Goal: Information Seeking & Learning: Understand process/instructions

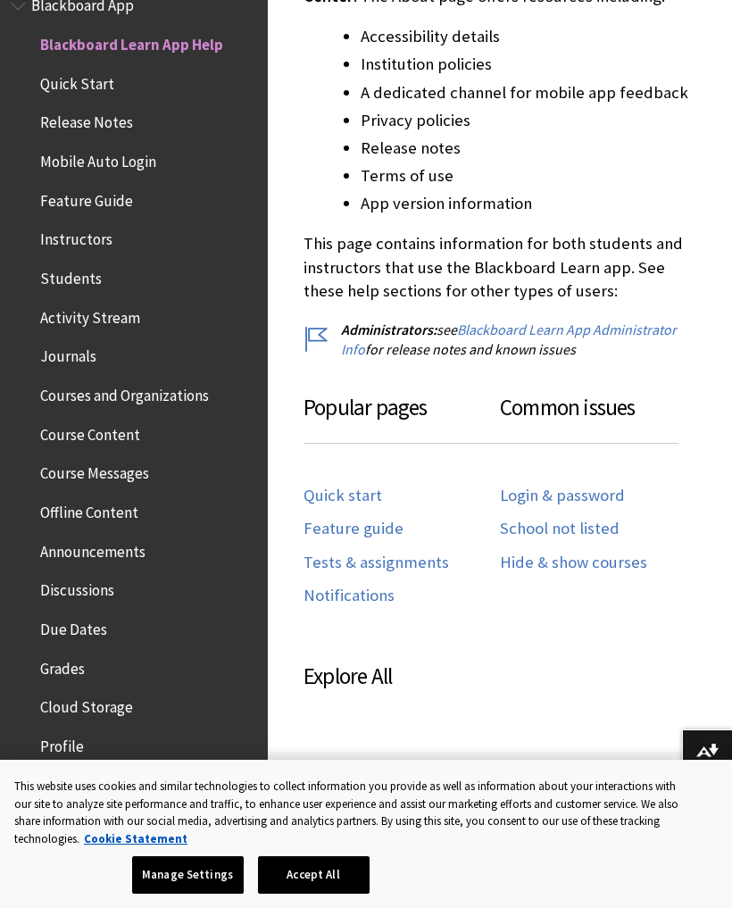
scroll to position [714, 0]
click at [588, 520] on link "School not listed" at bounding box center [560, 530] width 120 height 21
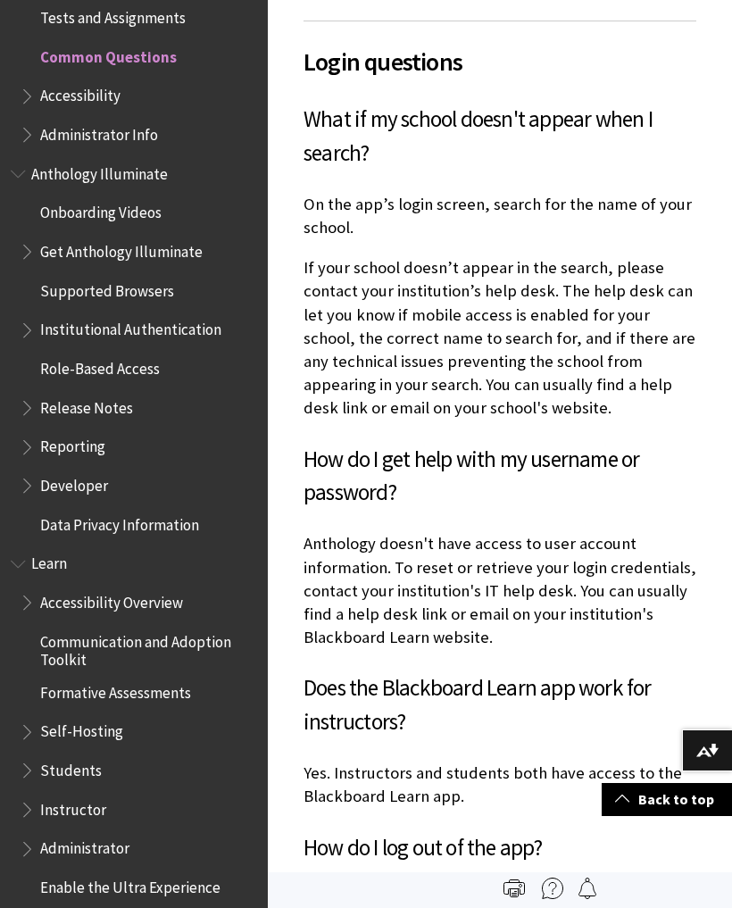
scroll to position [1144, 0]
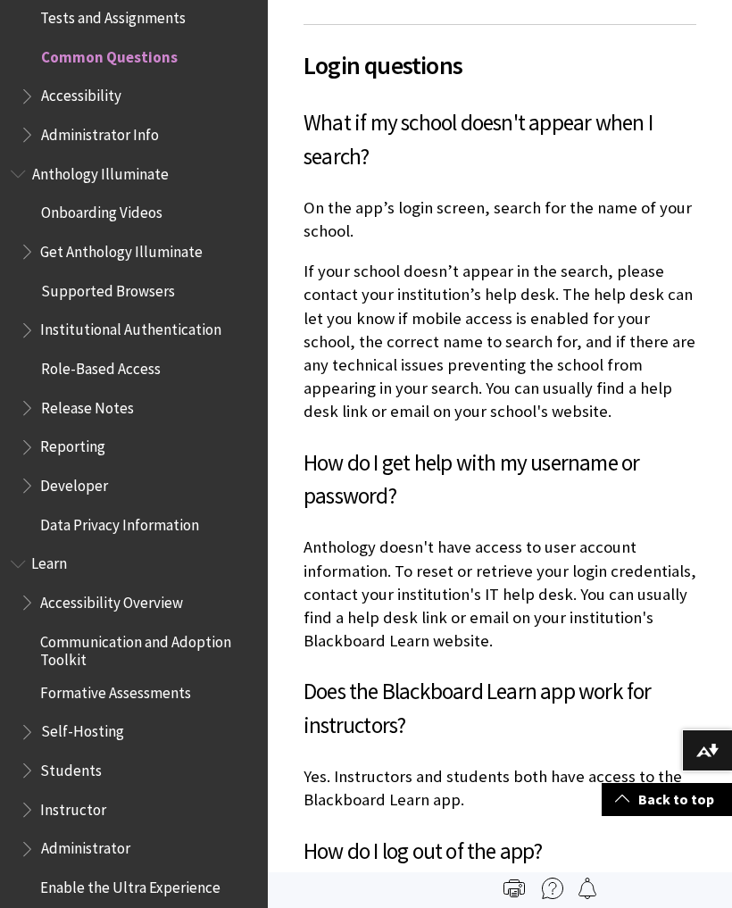
scroll to position [1144, 0]
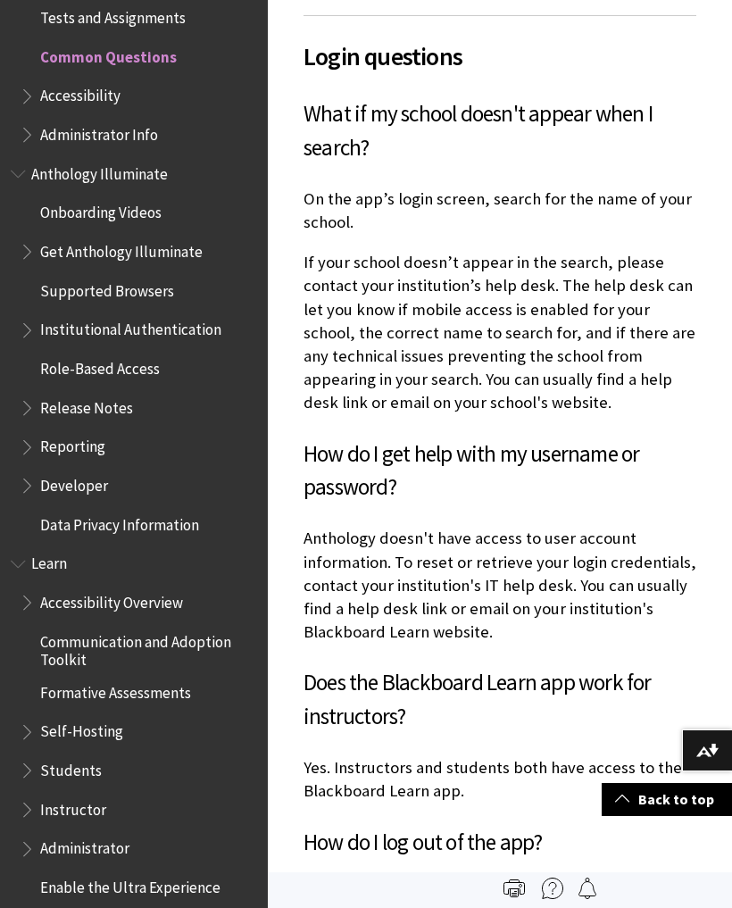
scroll to position [1144, 0]
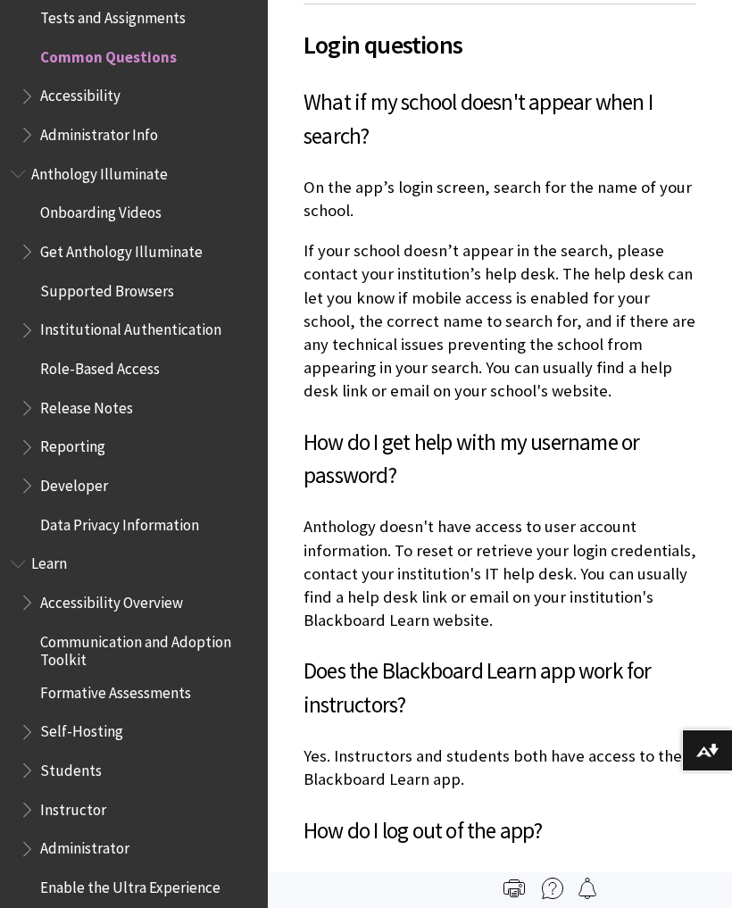
scroll to position [1163, 0]
